Goal: Task Accomplishment & Management: Complete application form

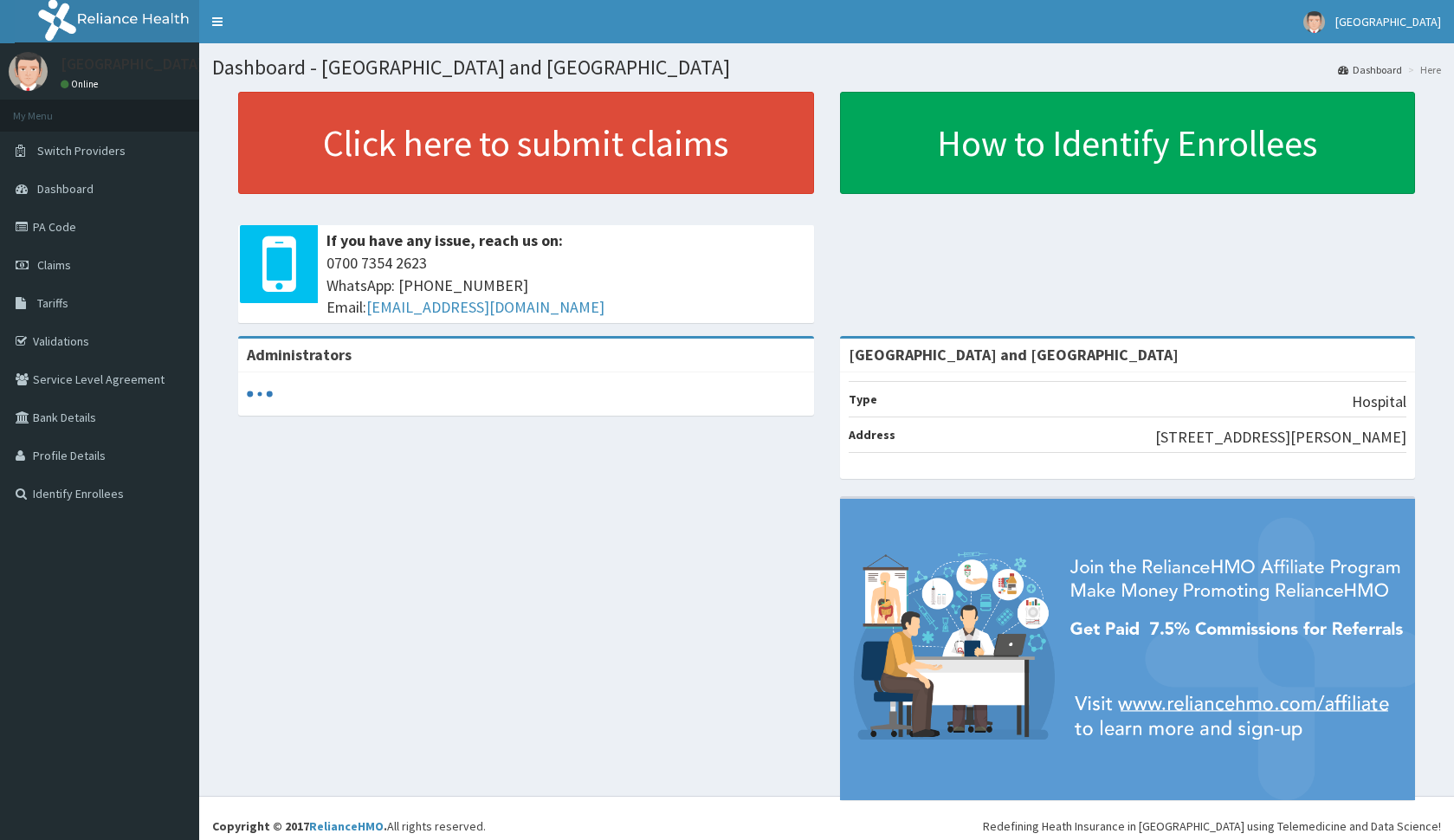
click at [73, 224] on link "PA Code" at bounding box center [100, 227] width 199 height 38
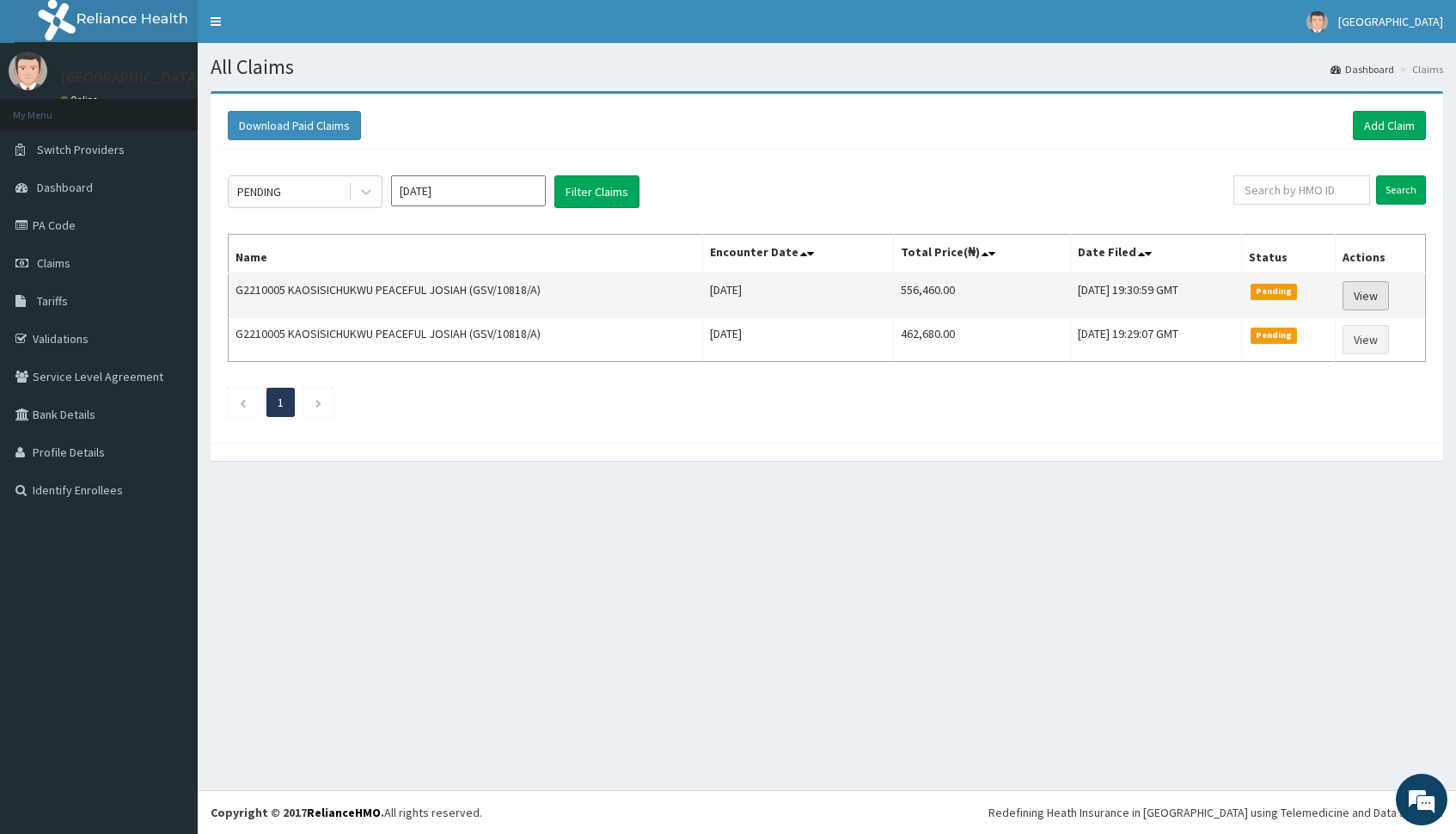
click at [1374, 289] on link "View" at bounding box center [1365, 296] width 46 height 29
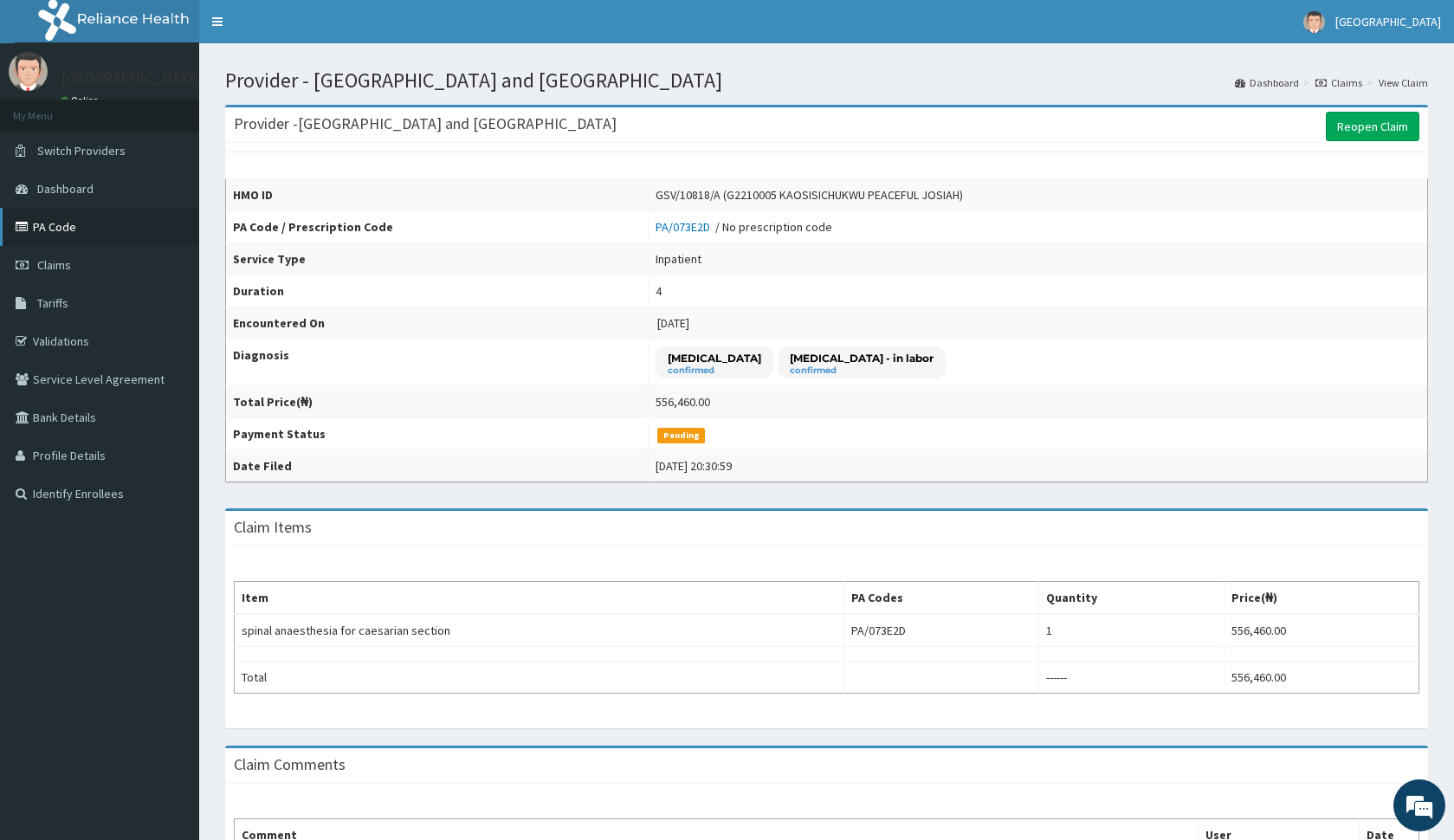
click at [64, 223] on link "PA Code" at bounding box center [100, 227] width 199 height 38
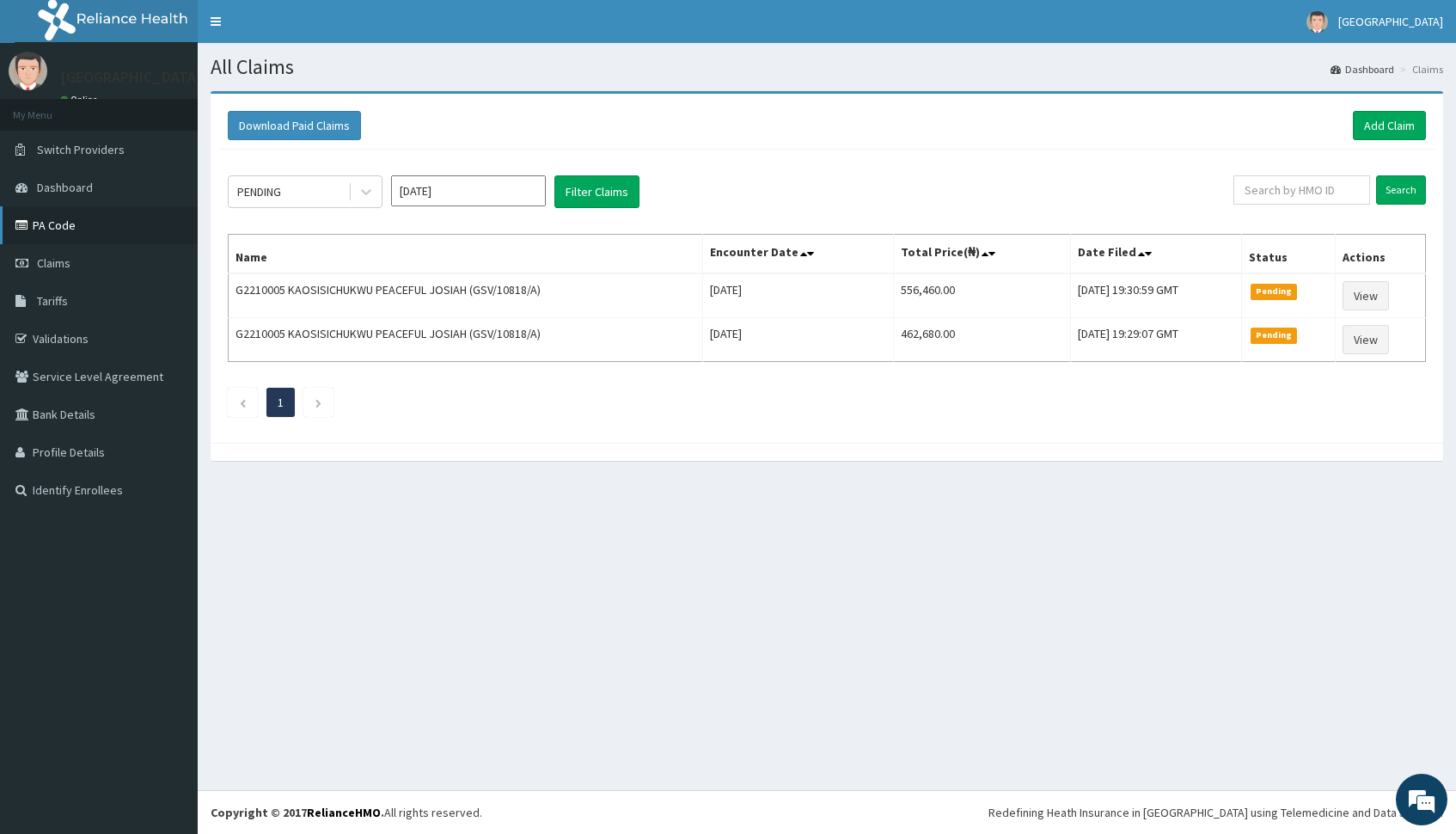
click at [62, 223] on link "PA Code" at bounding box center [99, 225] width 198 height 38
click at [74, 225] on link "PA Code" at bounding box center [99, 225] width 198 height 38
click at [1383, 127] on link "Add Claim" at bounding box center [1389, 125] width 73 height 29
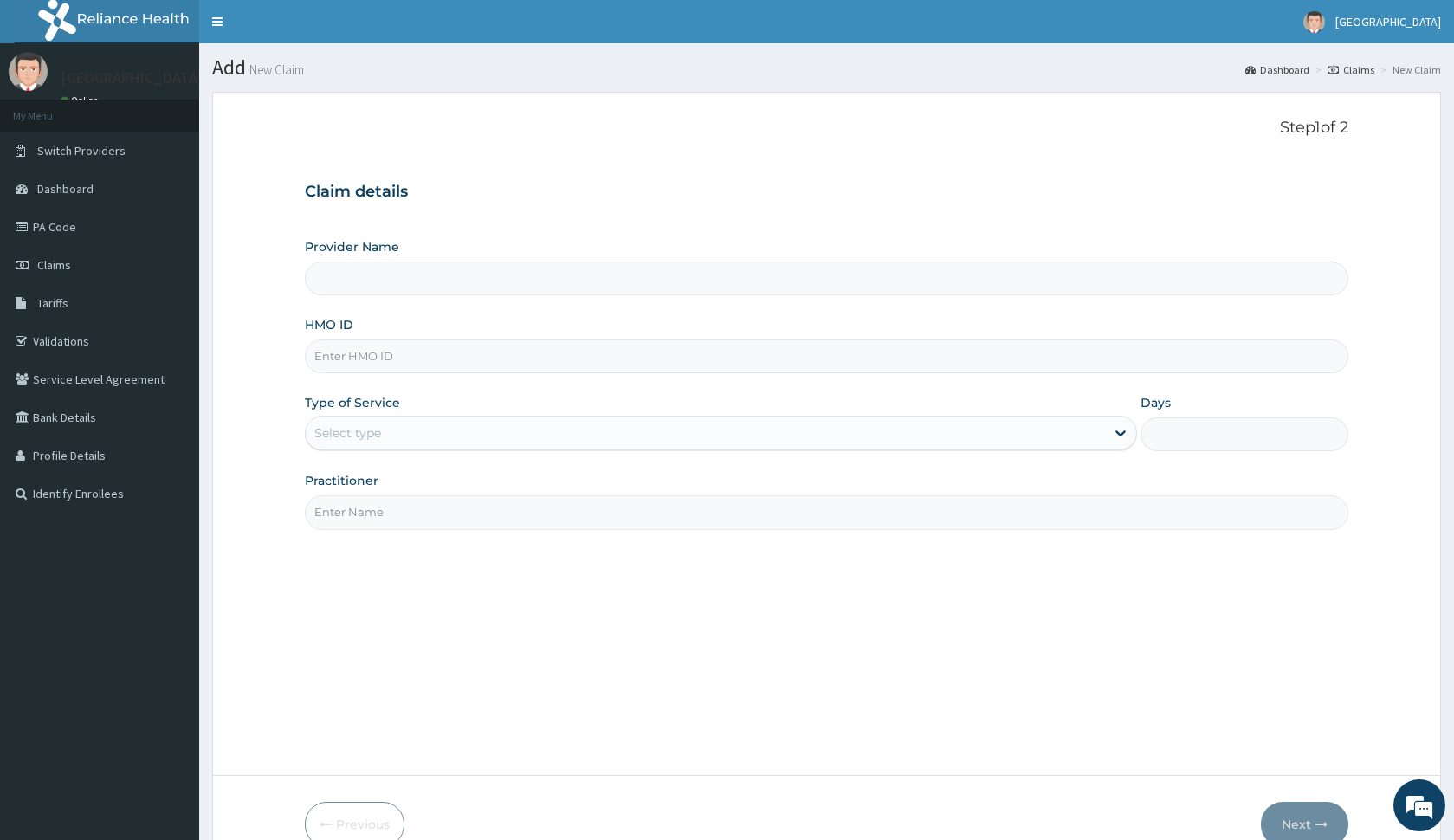
type input "[GEOGRAPHIC_DATA] and [GEOGRAPHIC_DATA]"
click at [46, 261] on span "Claims" at bounding box center [54, 265] width 34 height 15
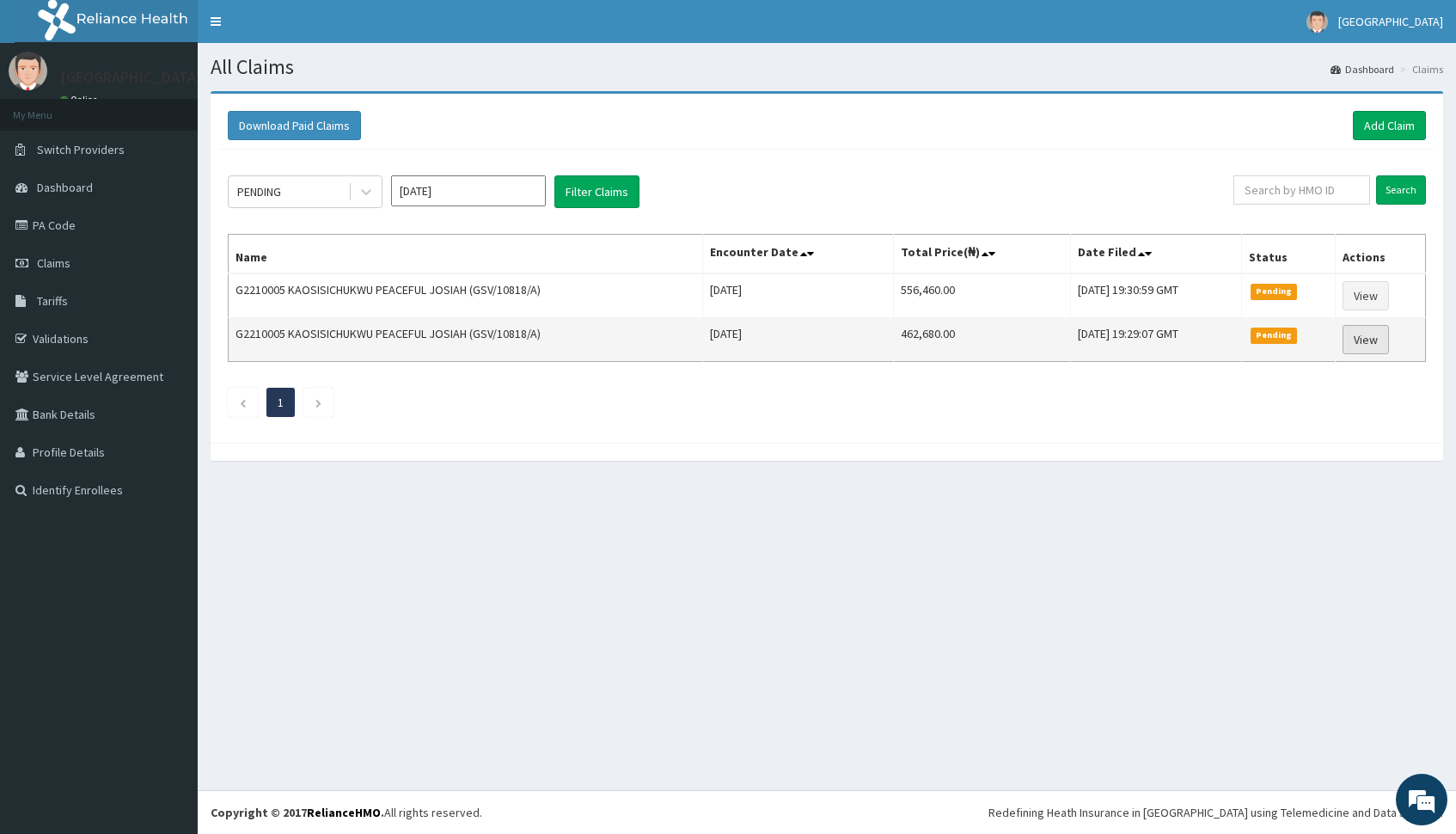
click at [1362, 343] on link "View" at bounding box center [1365, 339] width 46 height 29
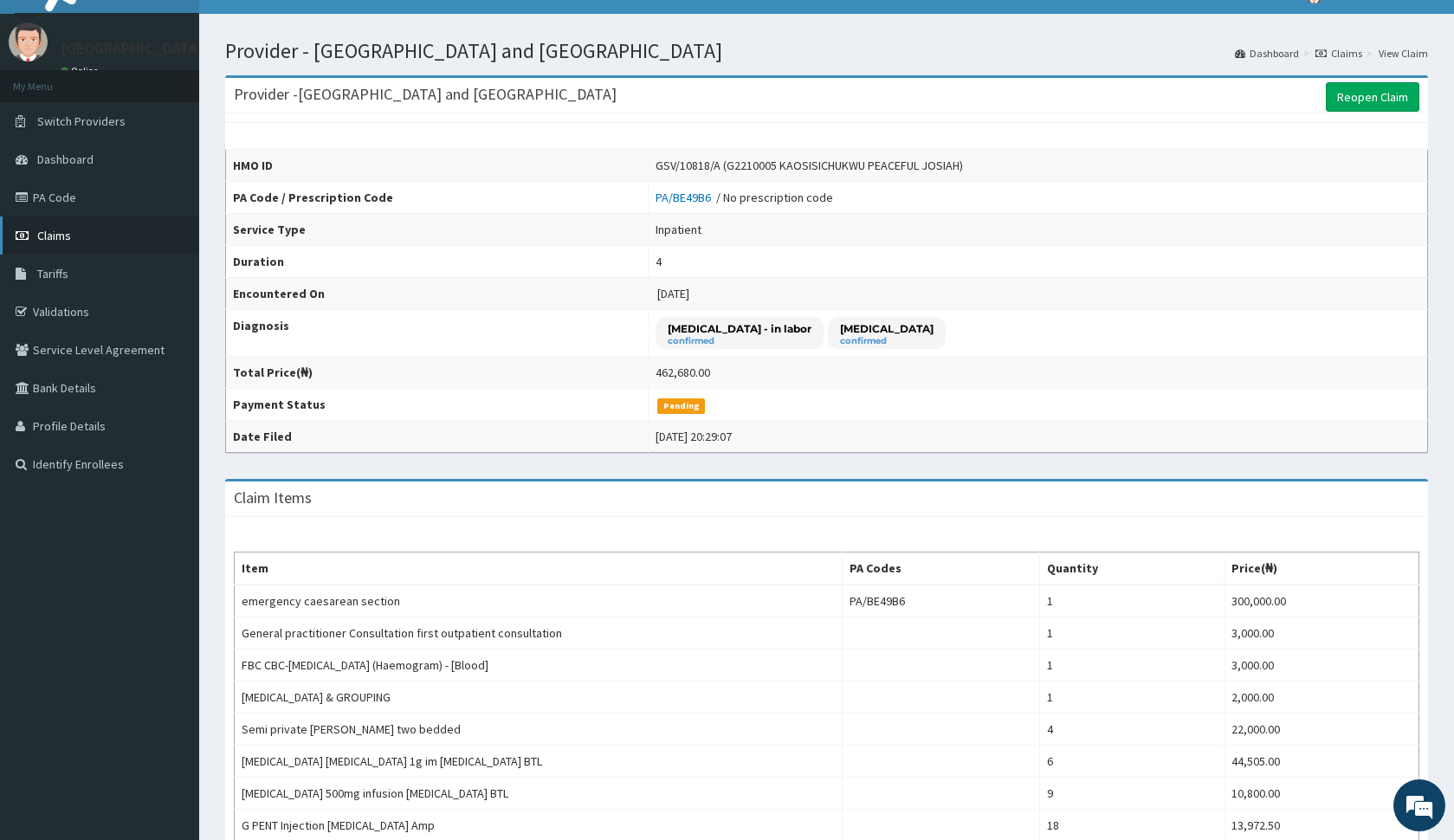
scroll to position [47, 0]
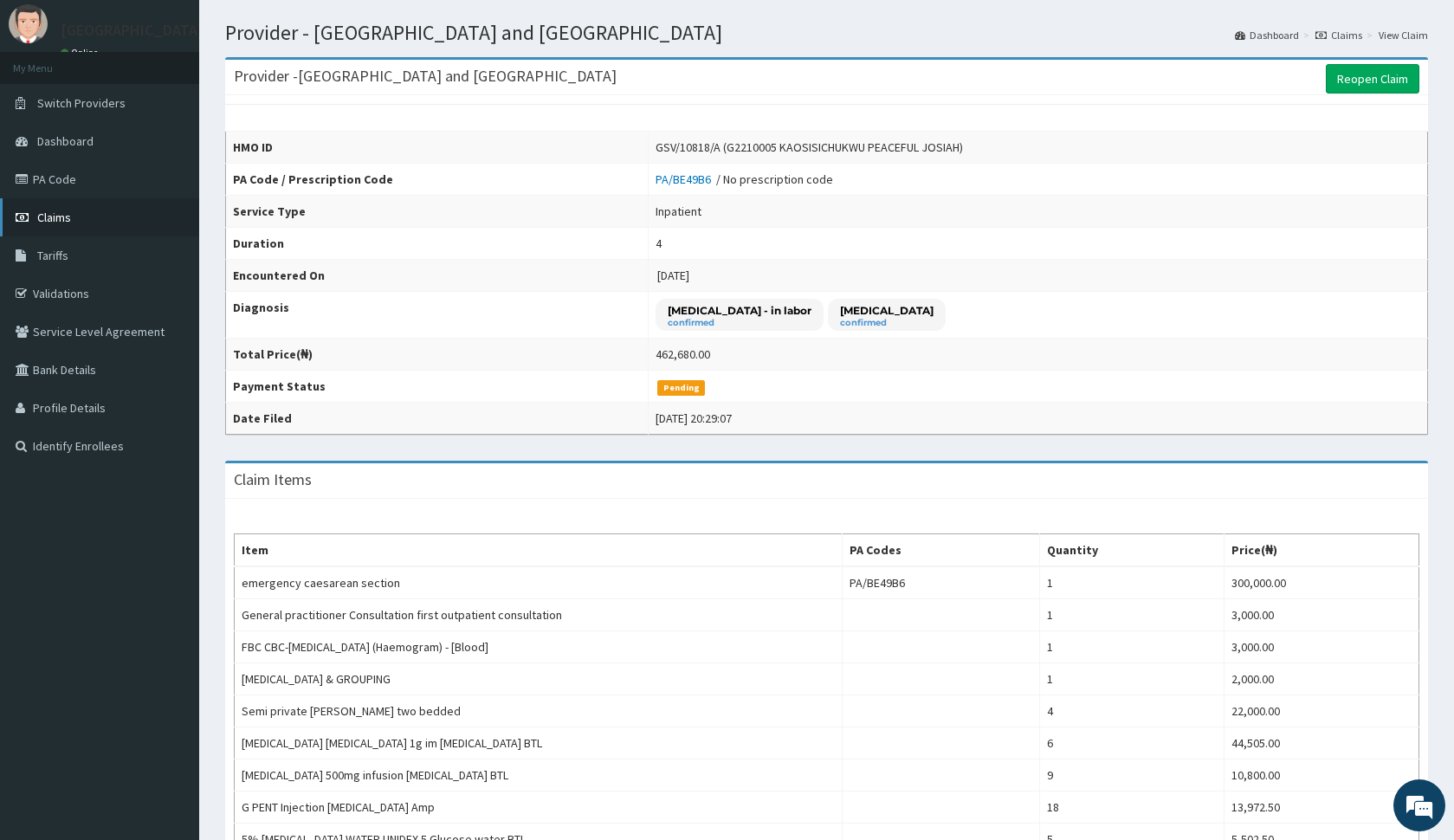
click at [65, 218] on span "Claims" at bounding box center [54, 217] width 34 height 15
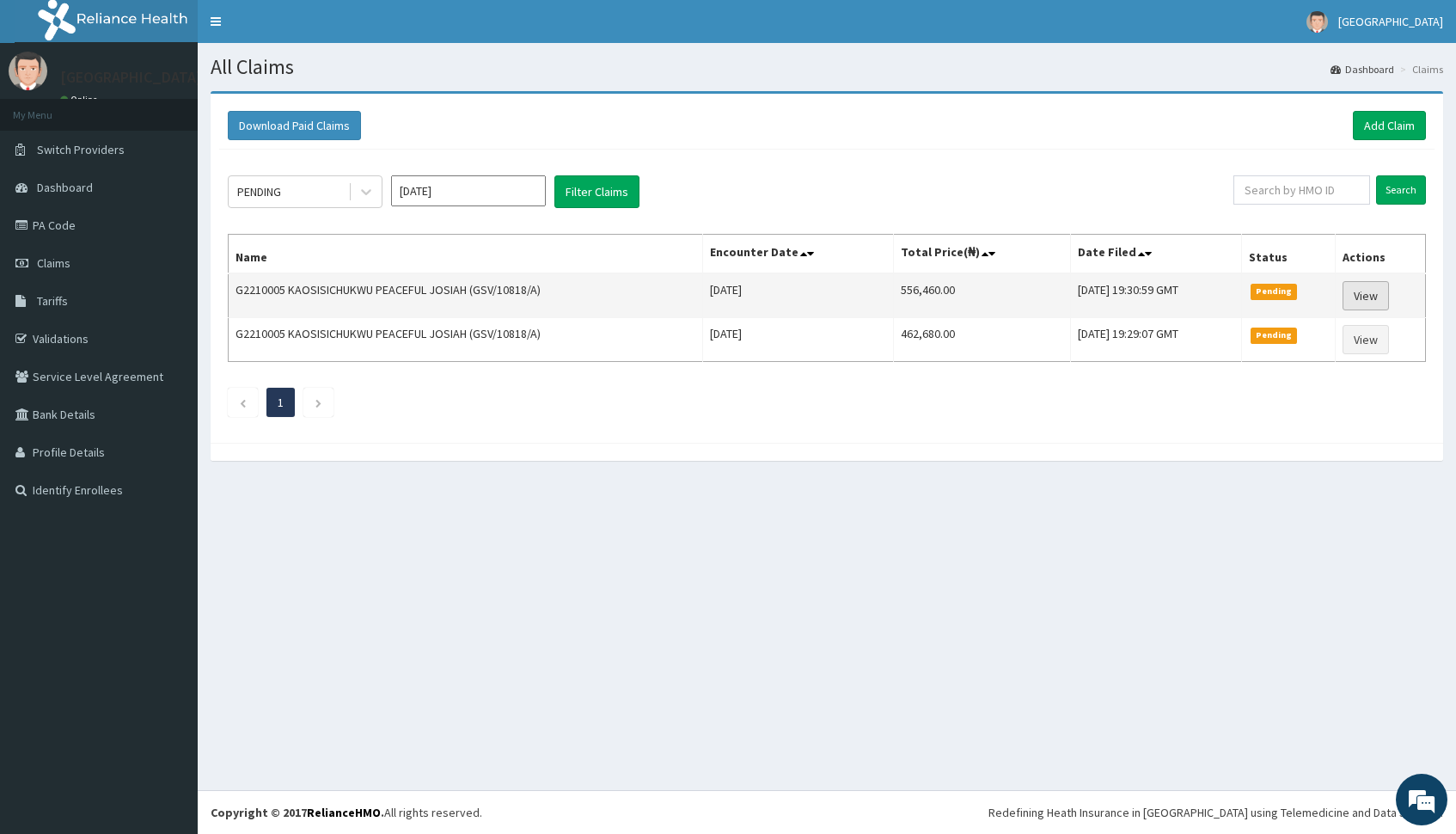
click at [1371, 292] on link "View" at bounding box center [1365, 296] width 46 height 29
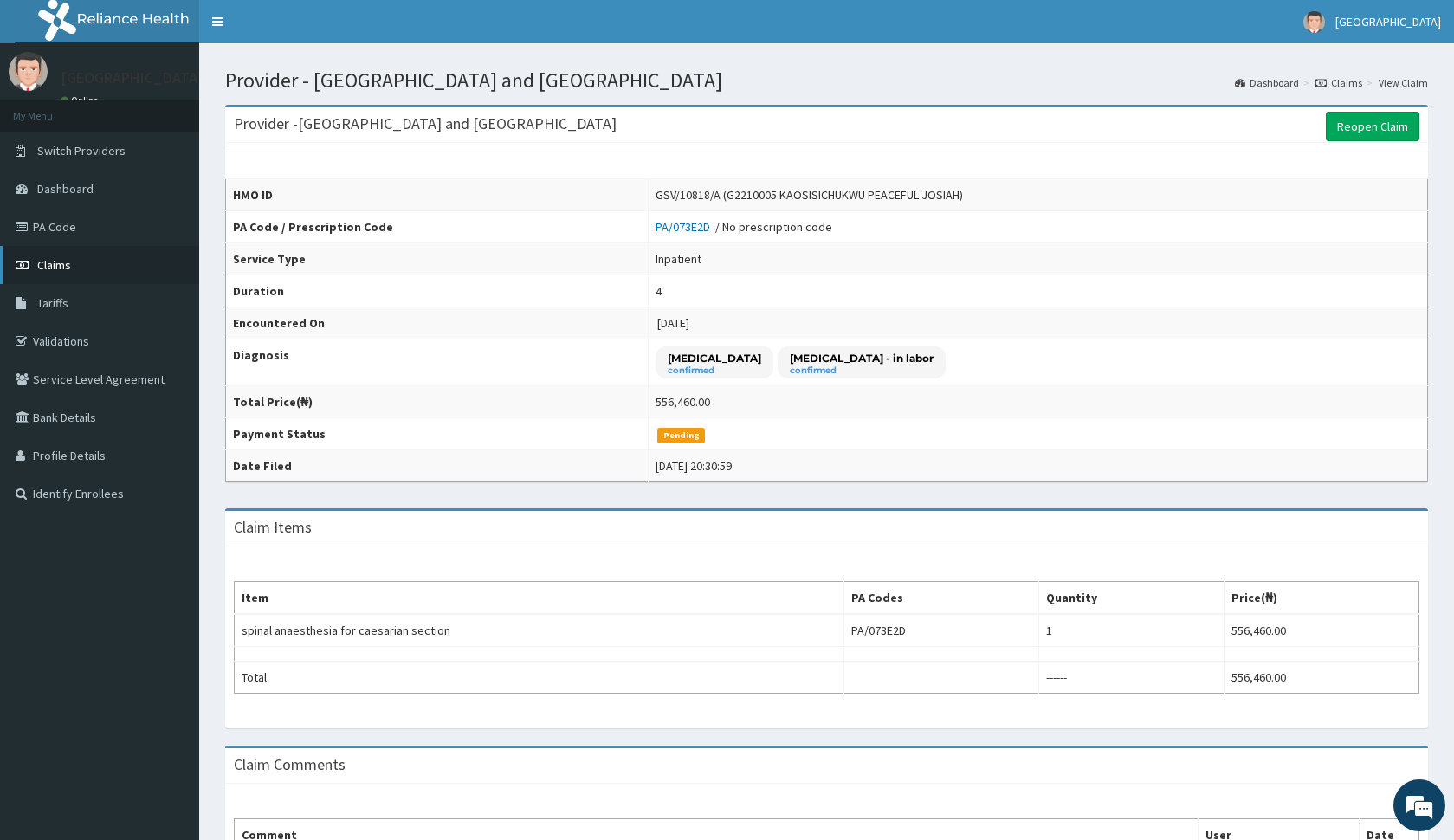
click at [62, 261] on span "Claims" at bounding box center [54, 265] width 34 height 15
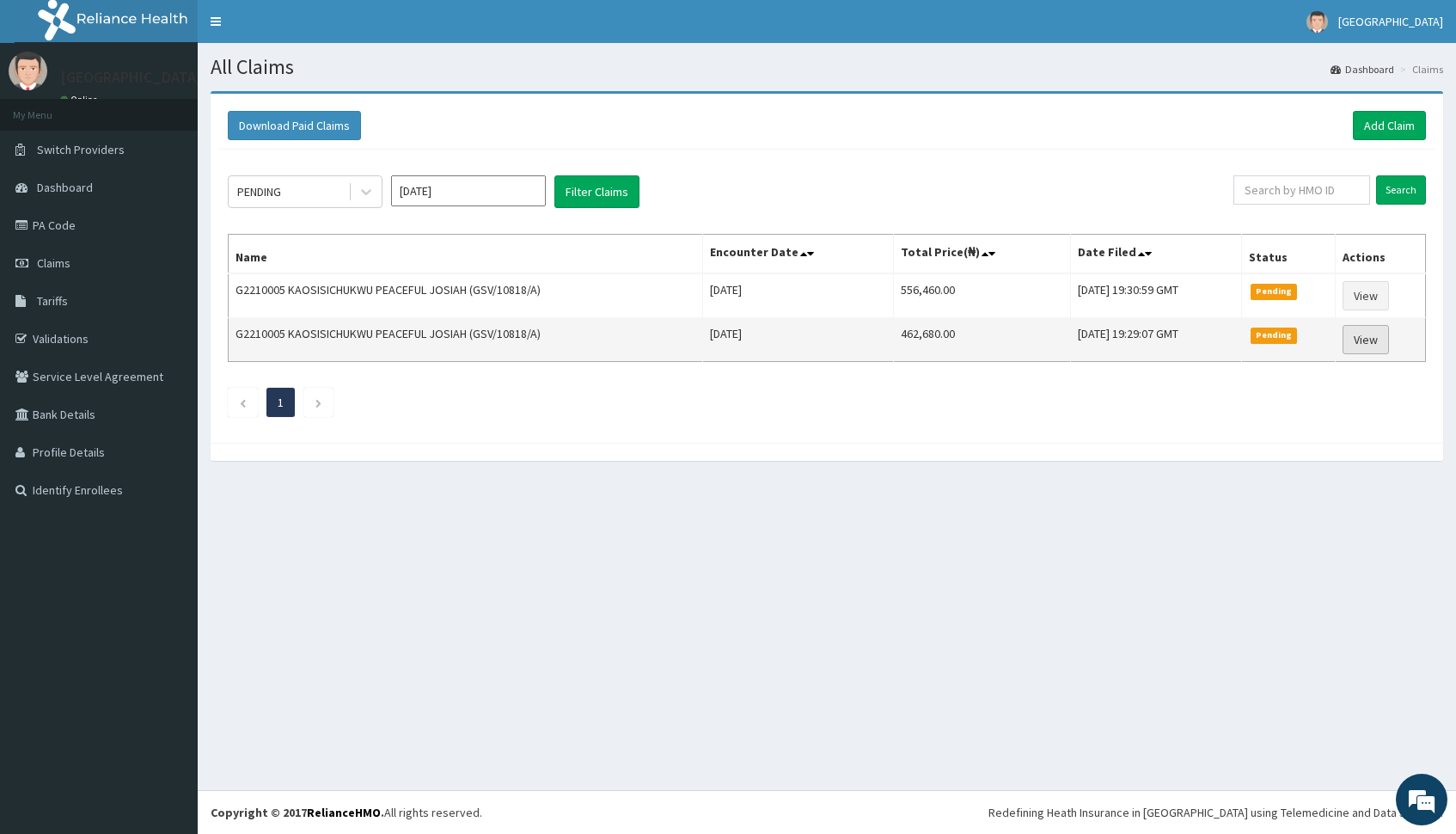
click at [1368, 346] on link "View" at bounding box center [1365, 339] width 46 height 29
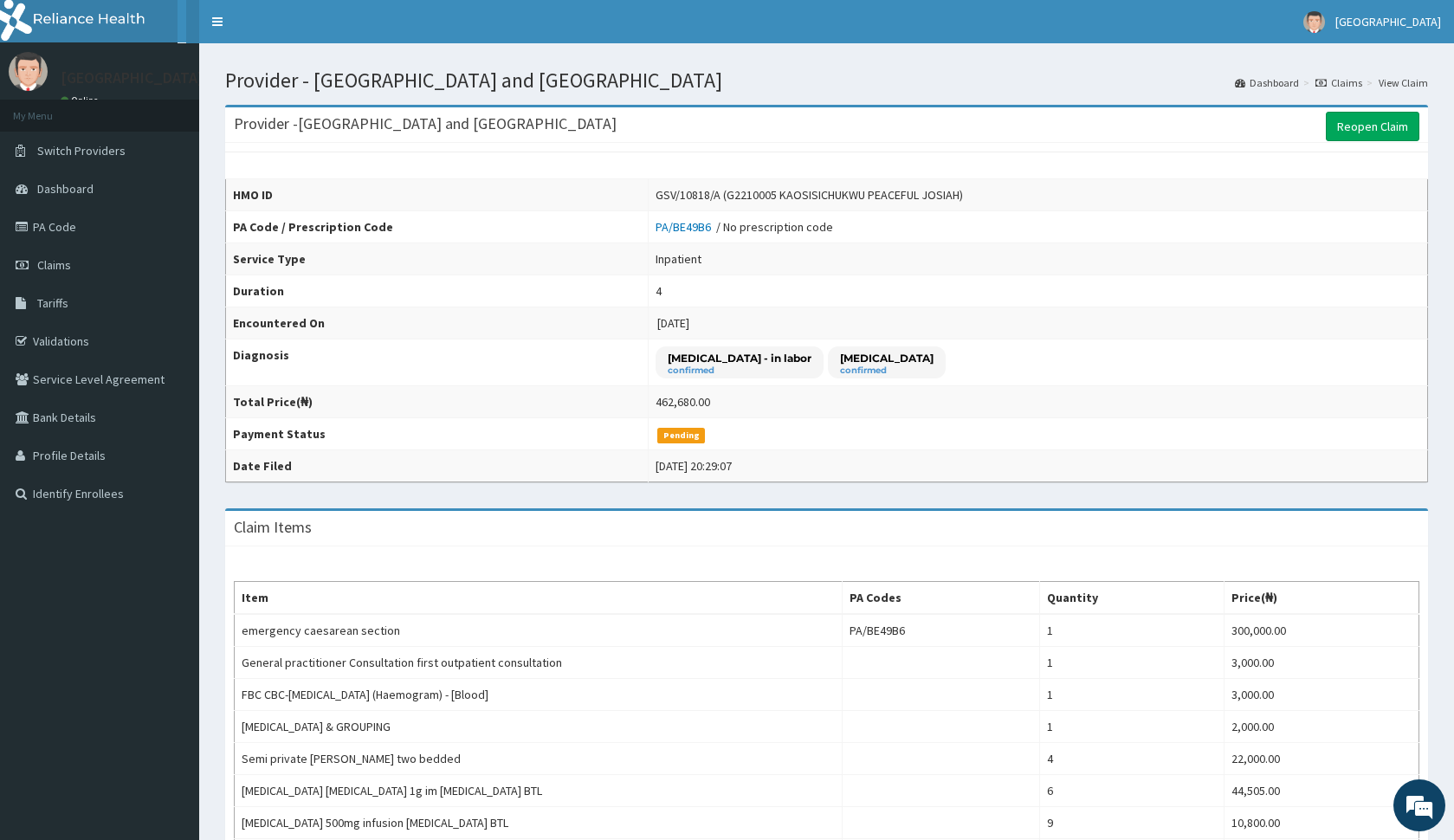
scroll to position [9, 28]
click at [62, 225] on link "PA Code" at bounding box center [100, 227] width 199 height 38
